Goal: Communication & Community: Ask a question

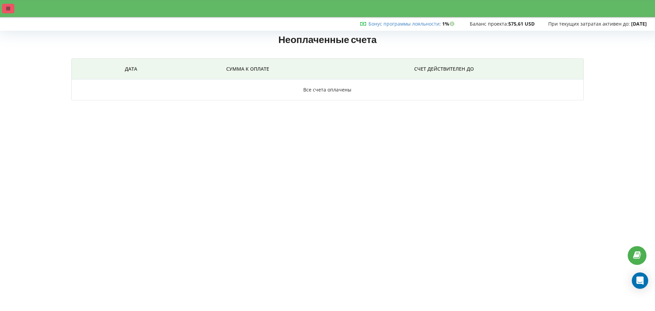
click at [10, 6] on div at bounding box center [8, 9] width 12 height 10
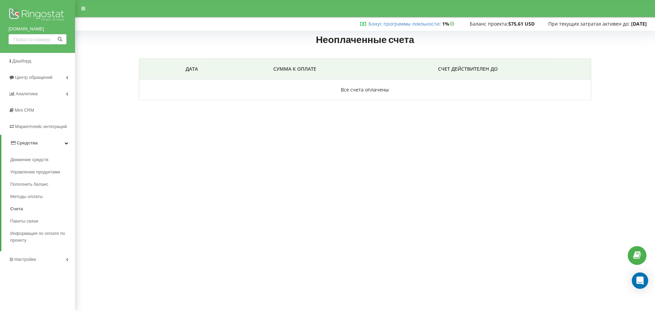
click at [28, 29] on link "[DOMAIN_NAME]" at bounding box center [38, 29] width 58 height 7
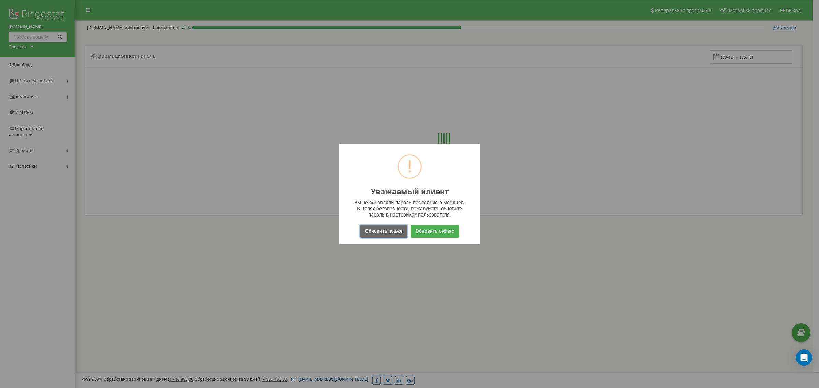
click at [390, 229] on button "Обновить позже" at bounding box center [383, 231] width 47 height 13
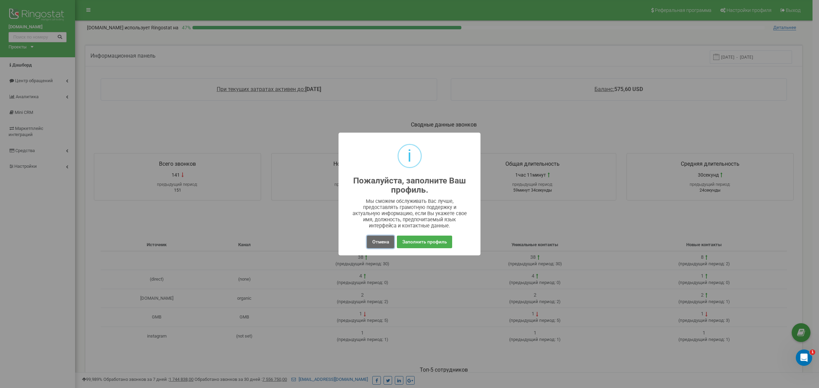
click at [380, 239] on button "Отмена" at bounding box center [380, 242] width 27 height 13
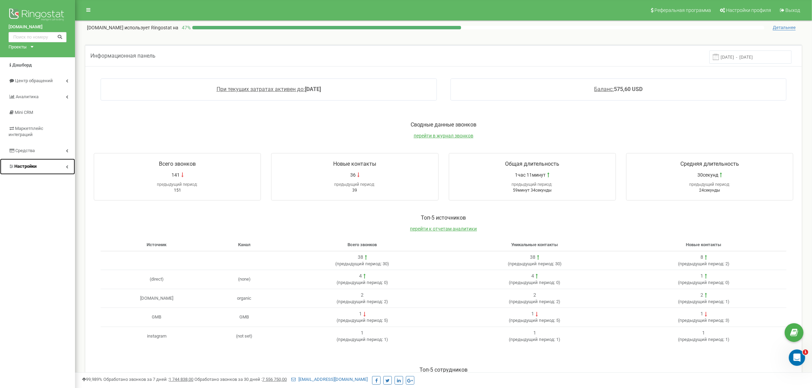
click at [35, 164] on span "Настройки" at bounding box center [25, 166] width 22 height 5
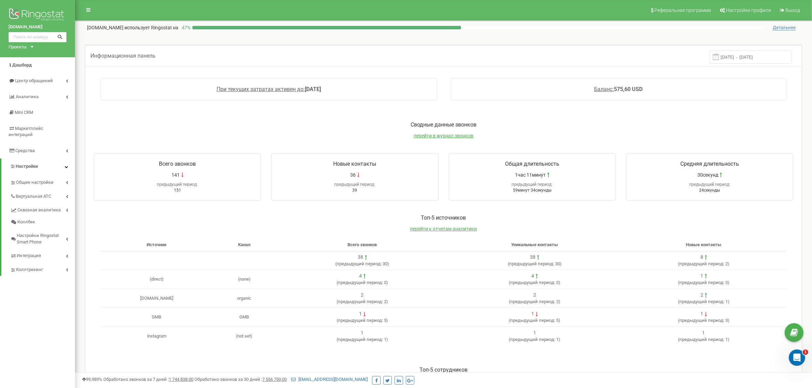
click at [26, 48] on div "Проекты" at bounding box center [18, 47] width 18 height 6
click at [42, 55] on link "[DOMAIN_NAME]" at bounding box center [28, 54] width 31 height 3
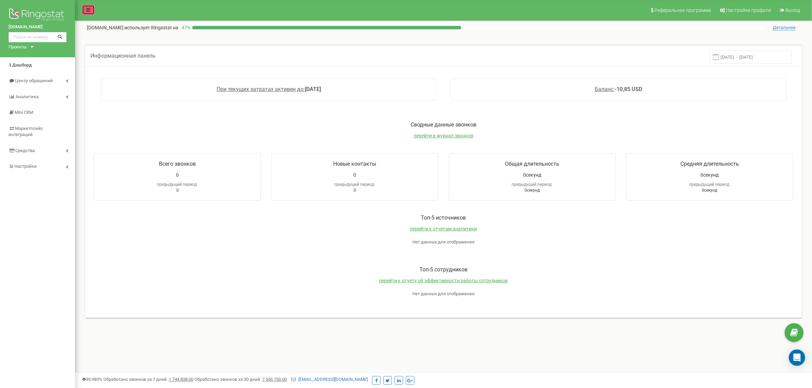
click at [86, 13] on link at bounding box center [88, 10] width 13 height 10
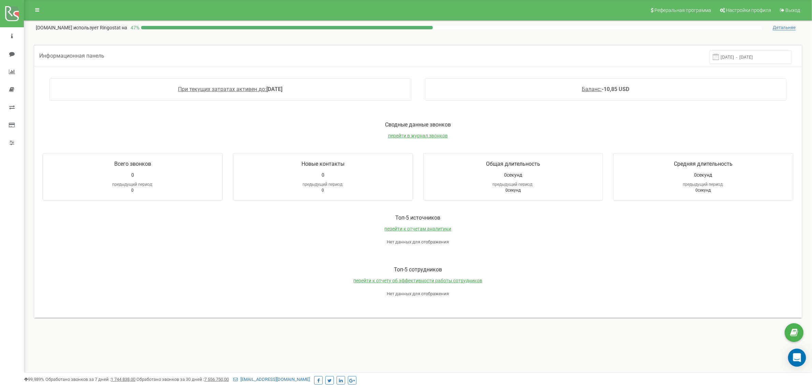
click at [796, 355] on icon "Open Intercom Messenger" at bounding box center [797, 357] width 8 height 9
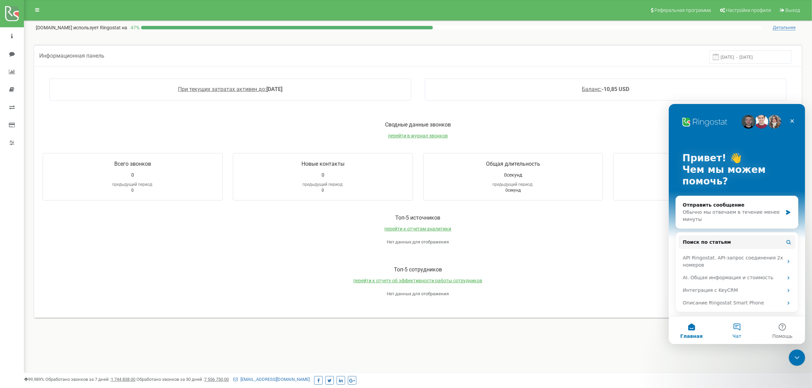
click at [734, 336] on span "Чат" at bounding box center [736, 336] width 9 height 5
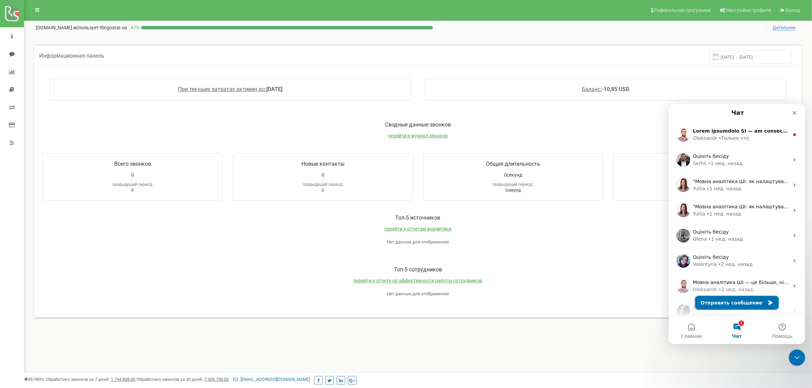
click at [725, 305] on button "Отправить сообщение" at bounding box center [737, 303] width 84 height 14
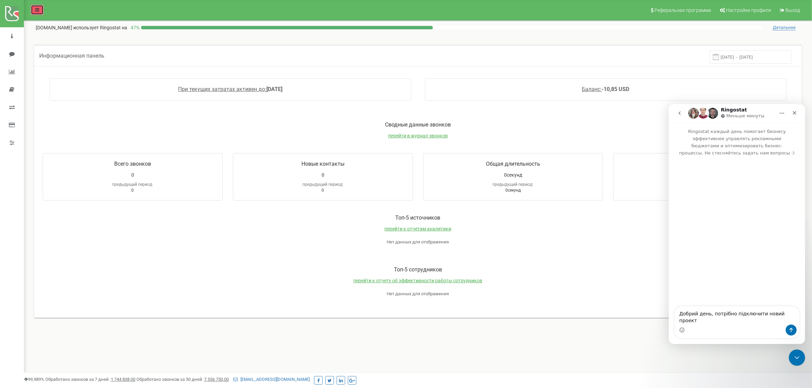
drag, startPoint x: 173, startPoint y: 84, endPoint x: 38, endPoint y: 11, distance: 153.5
click at [38, 13] on link at bounding box center [37, 10] width 13 height 10
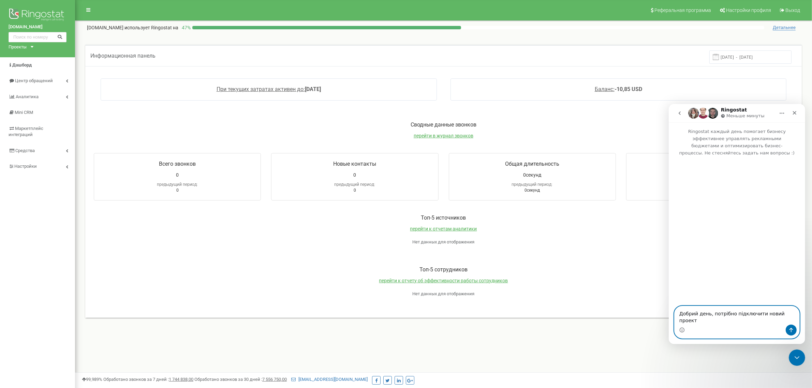
click at [766, 319] on textarea "Добрий день, потрібно підключити новий проект" at bounding box center [736, 315] width 125 height 18
type textarea "Добрий день, потрібно підключити новий проект, що для цього потрібно?"
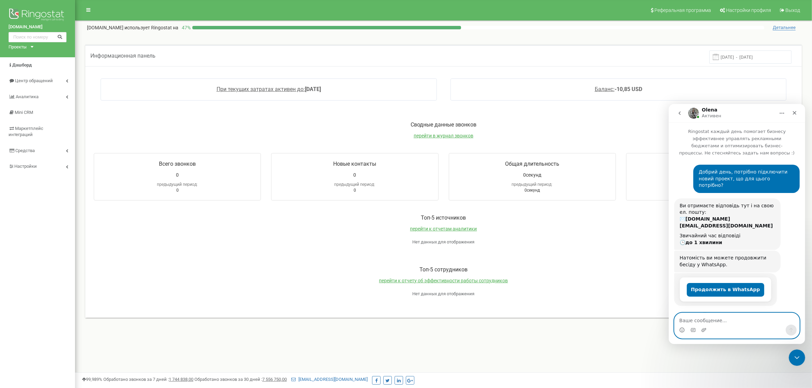
scroll to position [56, 0]
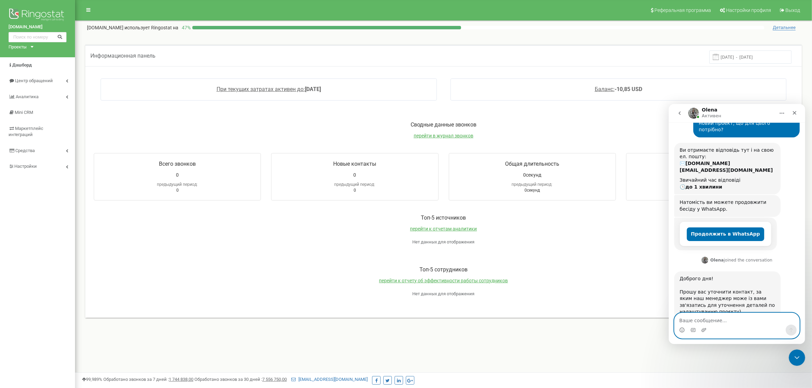
click at [708, 317] on textarea "Ваше сообщение..." at bounding box center [736, 319] width 125 height 12
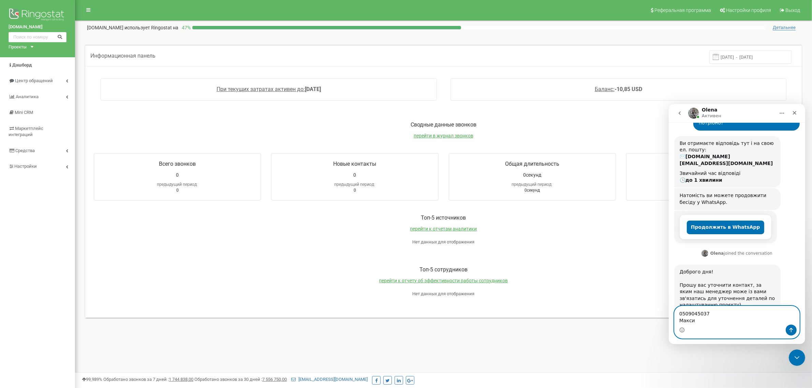
type textarea "0509045037 [PERSON_NAME]"
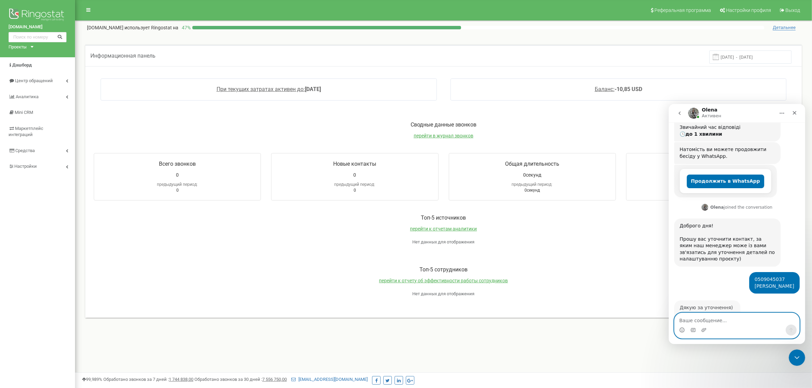
scroll to position [117, 0]
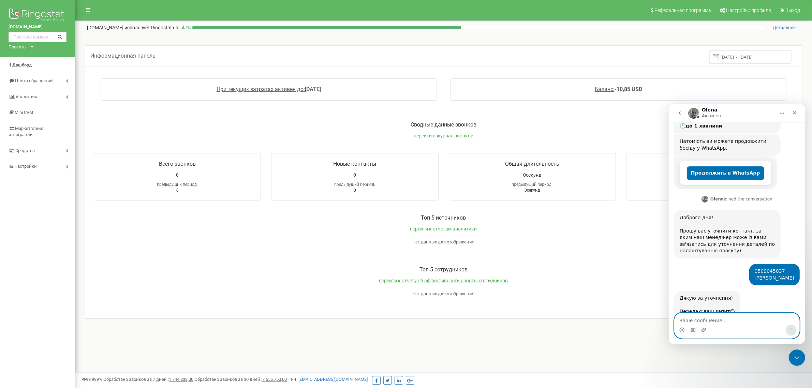
click at [701, 322] on textarea "Ваше сообщение..." at bounding box center [736, 319] width 125 height 12
type textarea "Дякую"
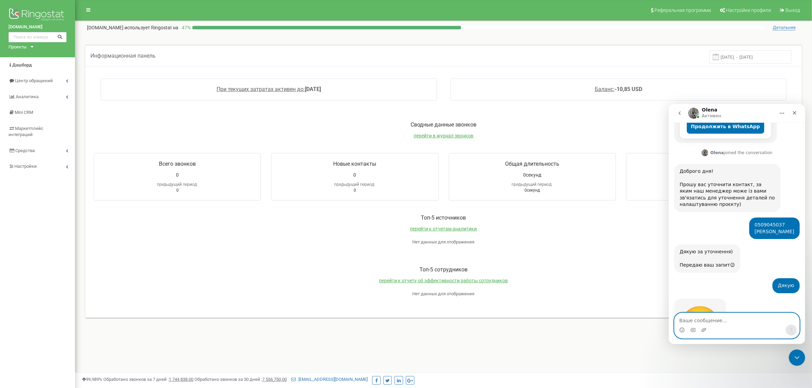
scroll to position [188, 0]
